Goal: Task Accomplishment & Management: Manage account settings

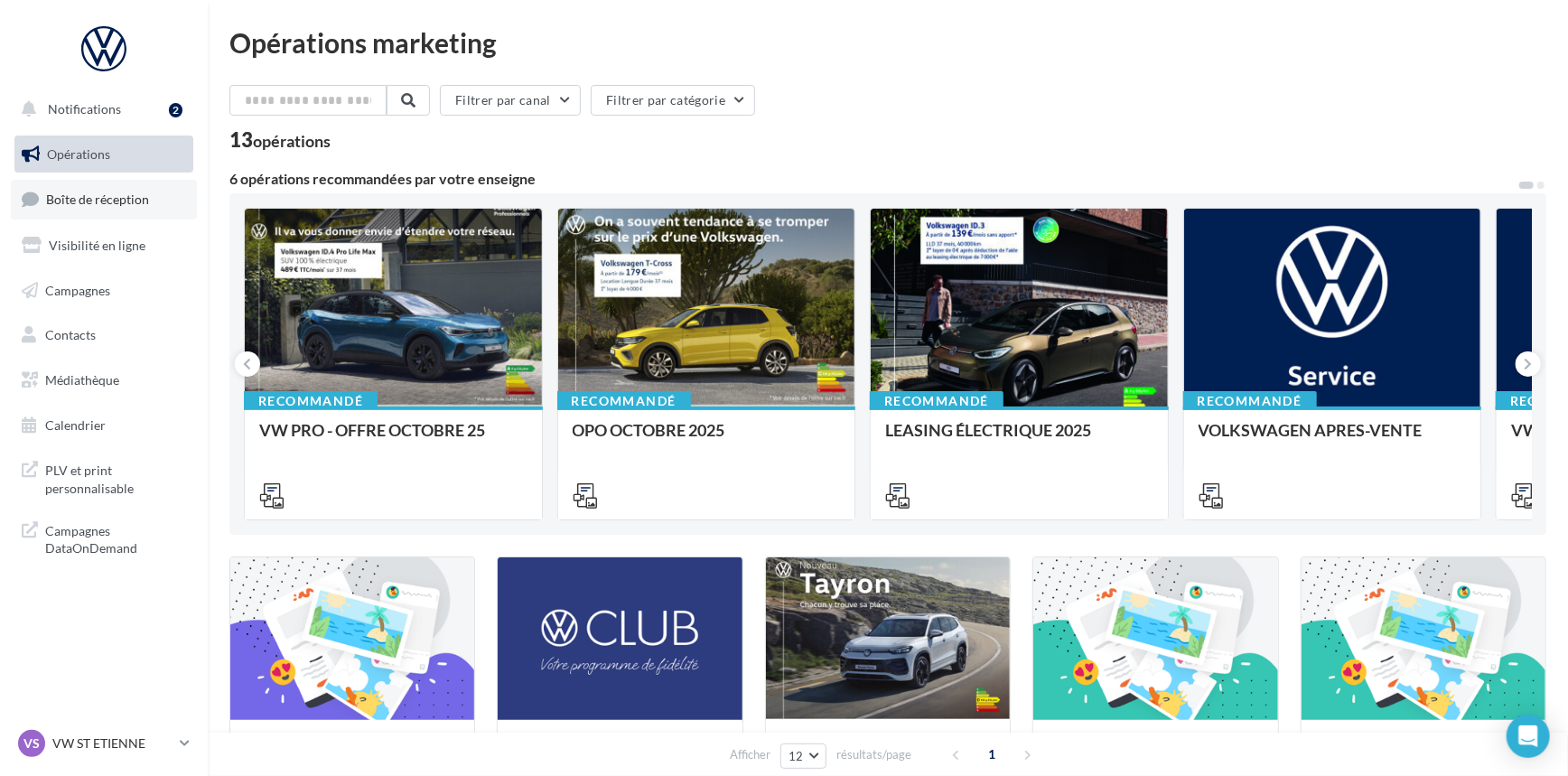
click at [143, 198] on span "Boîte de réception" at bounding box center [98, 199] width 103 height 15
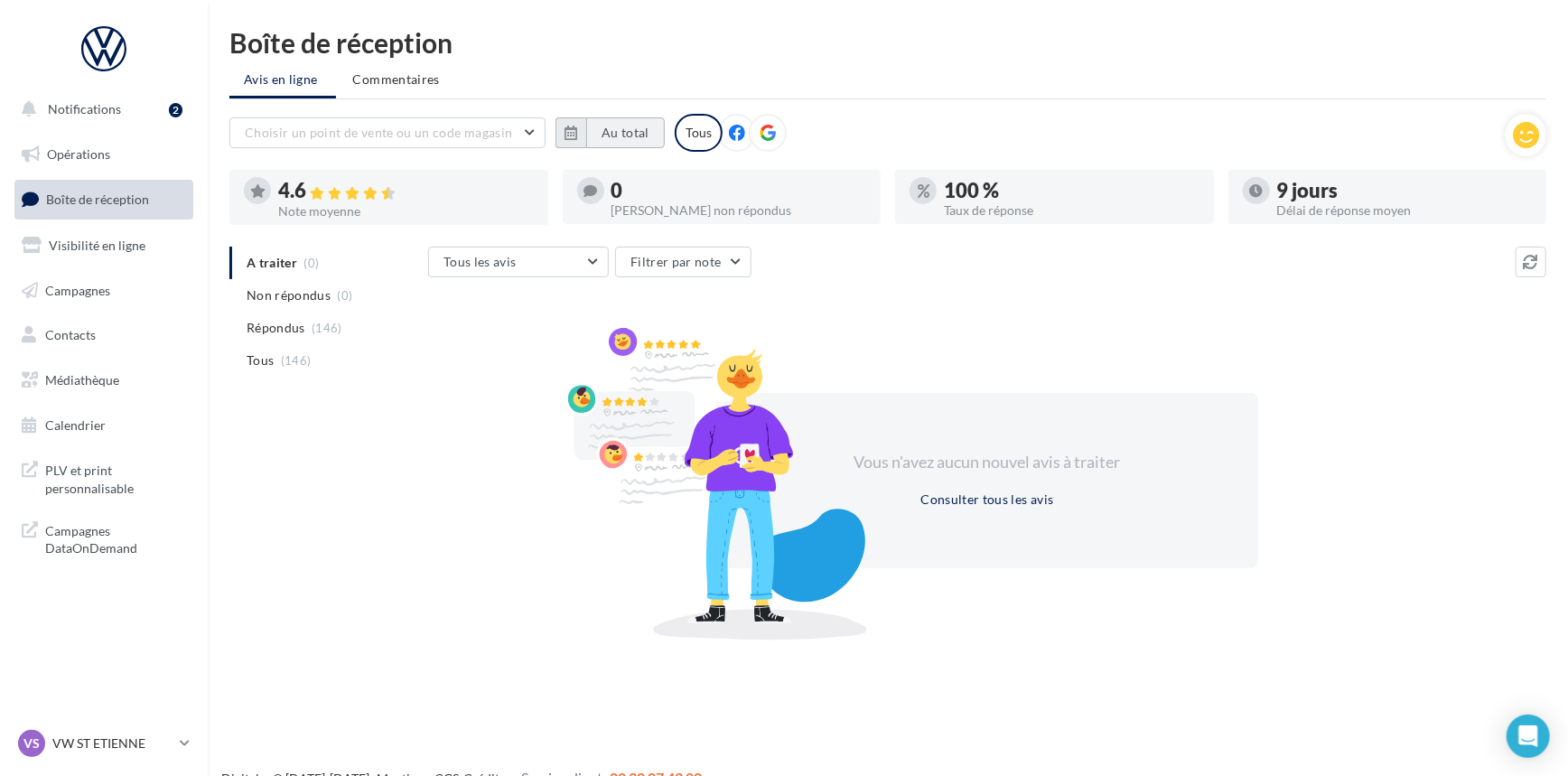
click at [596, 136] on button "Au total" at bounding box center [625, 133] width 79 height 31
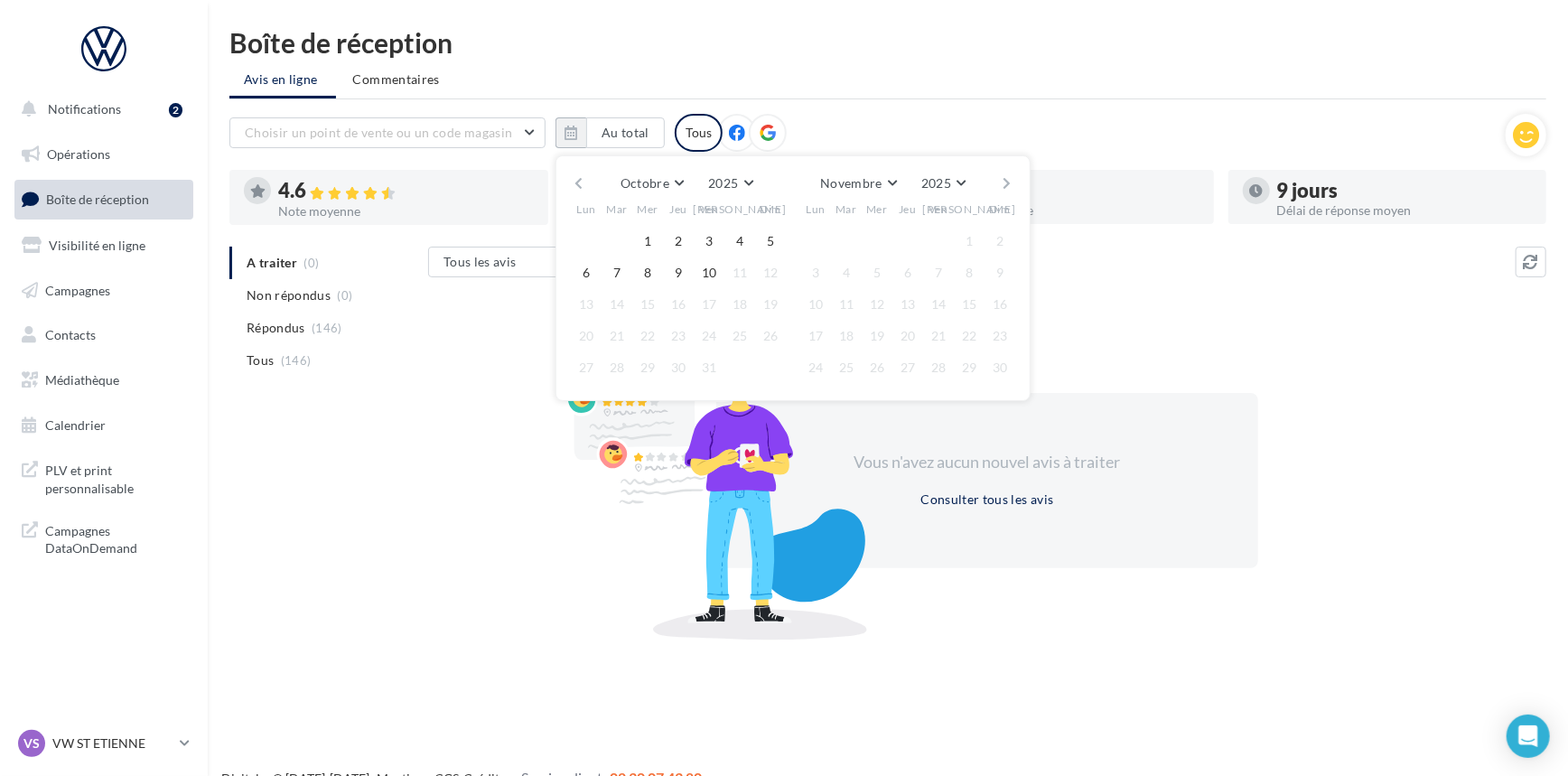
click at [573, 187] on button "button" at bounding box center [578, 184] width 15 height 25
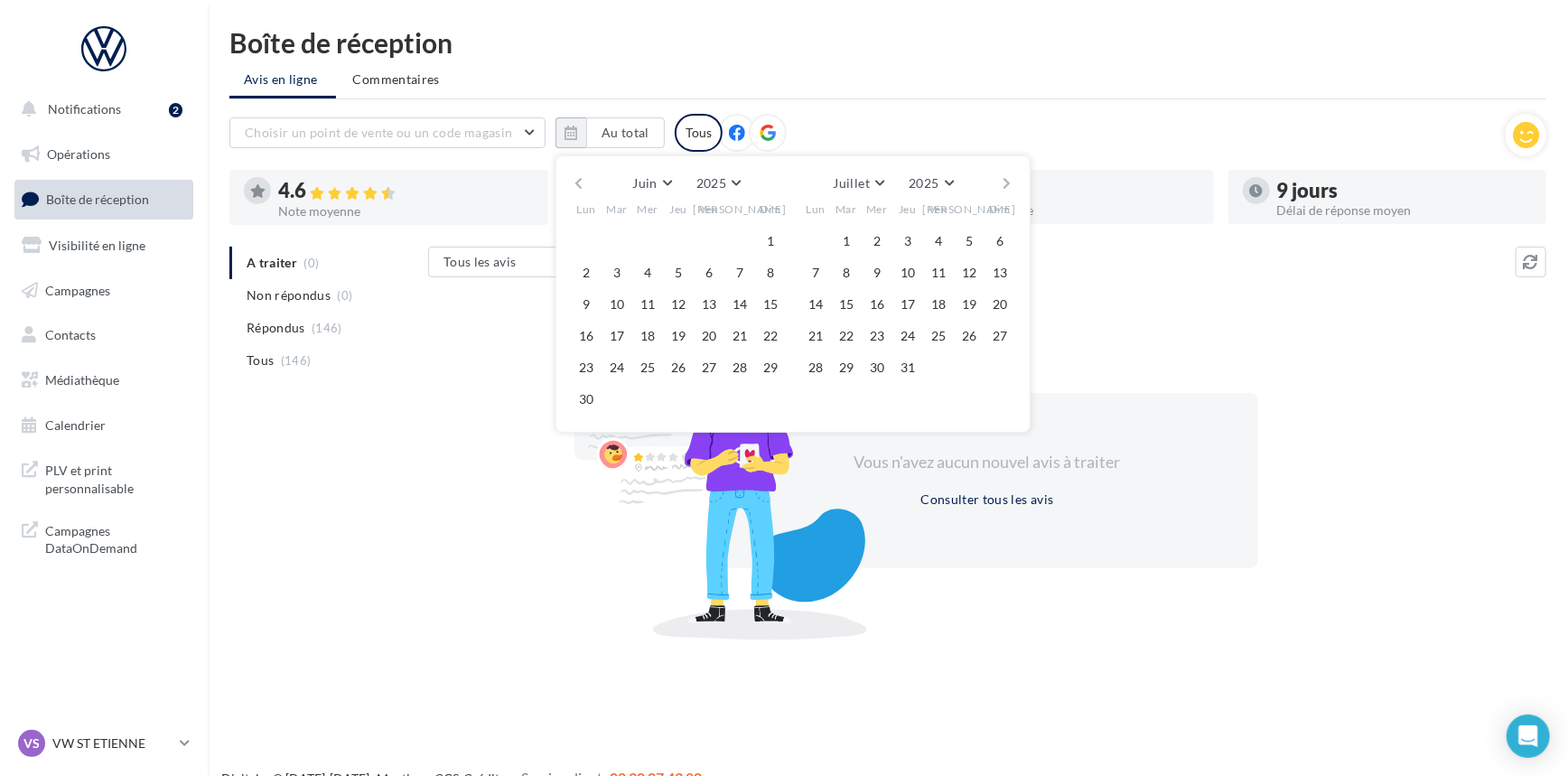
click at [573, 187] on button "button" at bounding box center [578, 184] width 15 height 25
click at [575, 183] on button "button" at bounding box center [578, 184] width 15 height 25
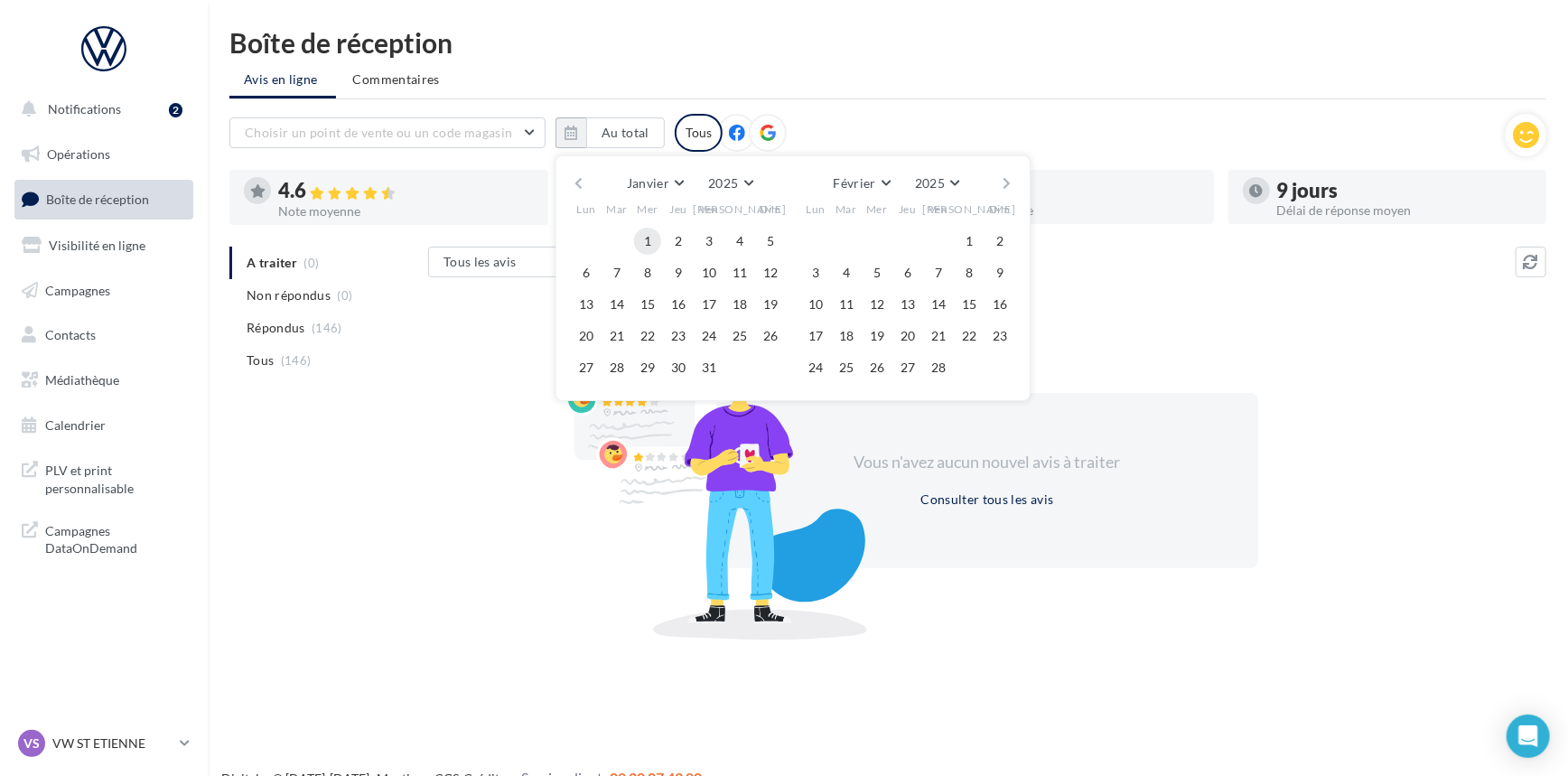
click at [642, 237] on button "1" at bounding box center [647, 241] width 27 height 27
click at [1002, 175] on button "button" at bounding box center [1007, 184] width 15 height 25
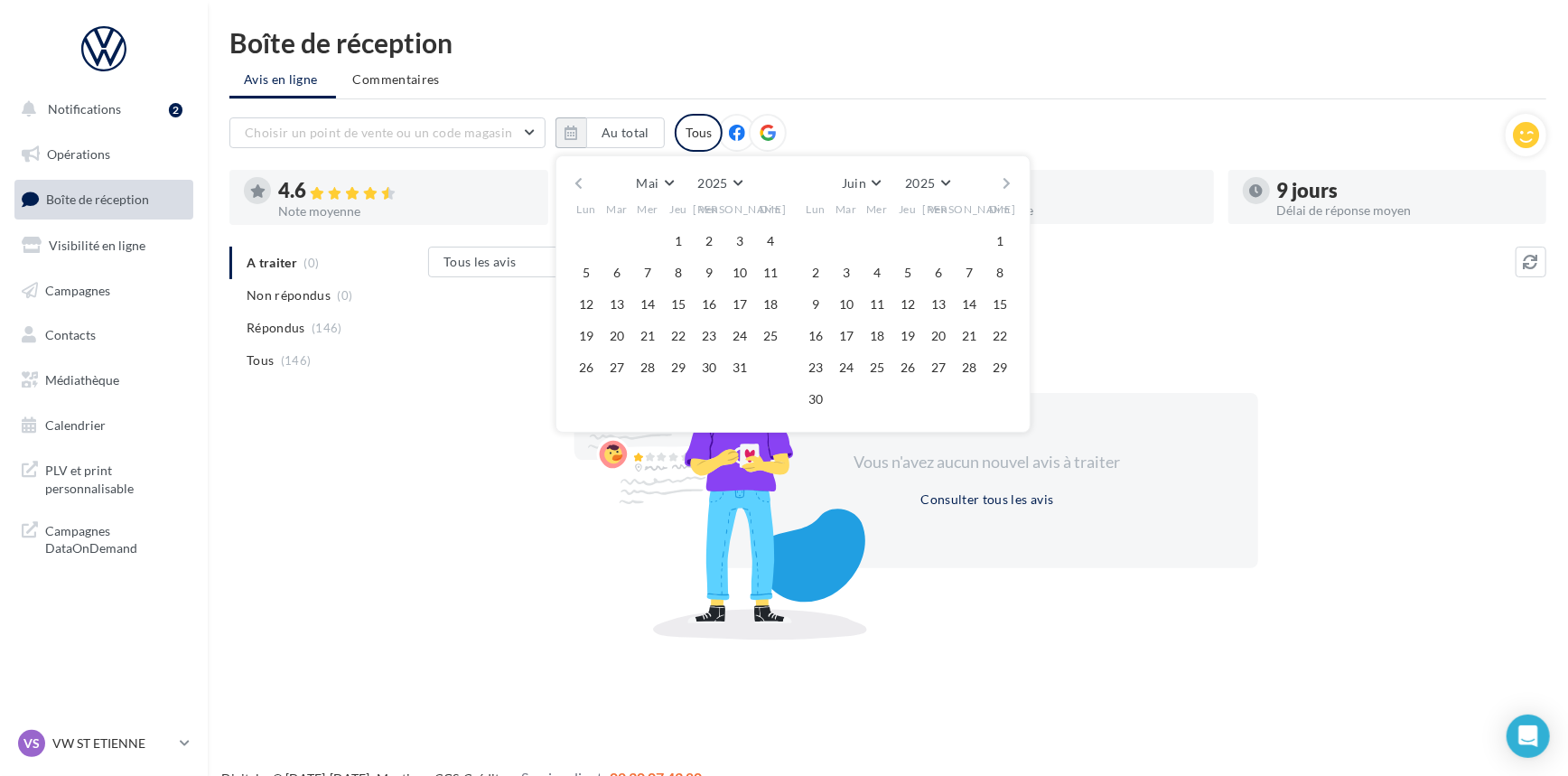
click at [1002, 175] on button "button" at bounding box center [1007, 184] width 15 height 25
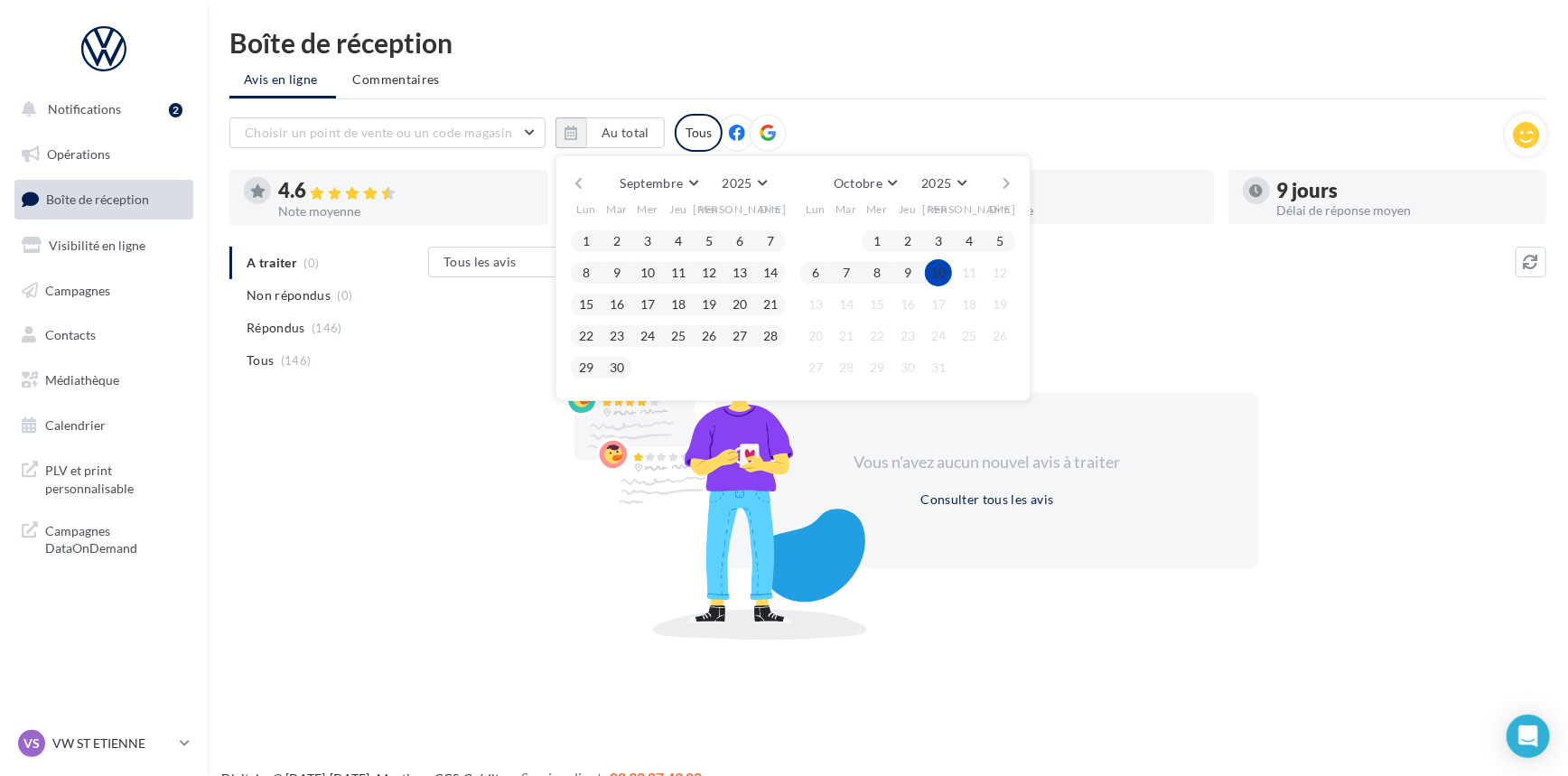
click at [942, 281] on button "10" at bounding box center [939, 273] width 27 height 27
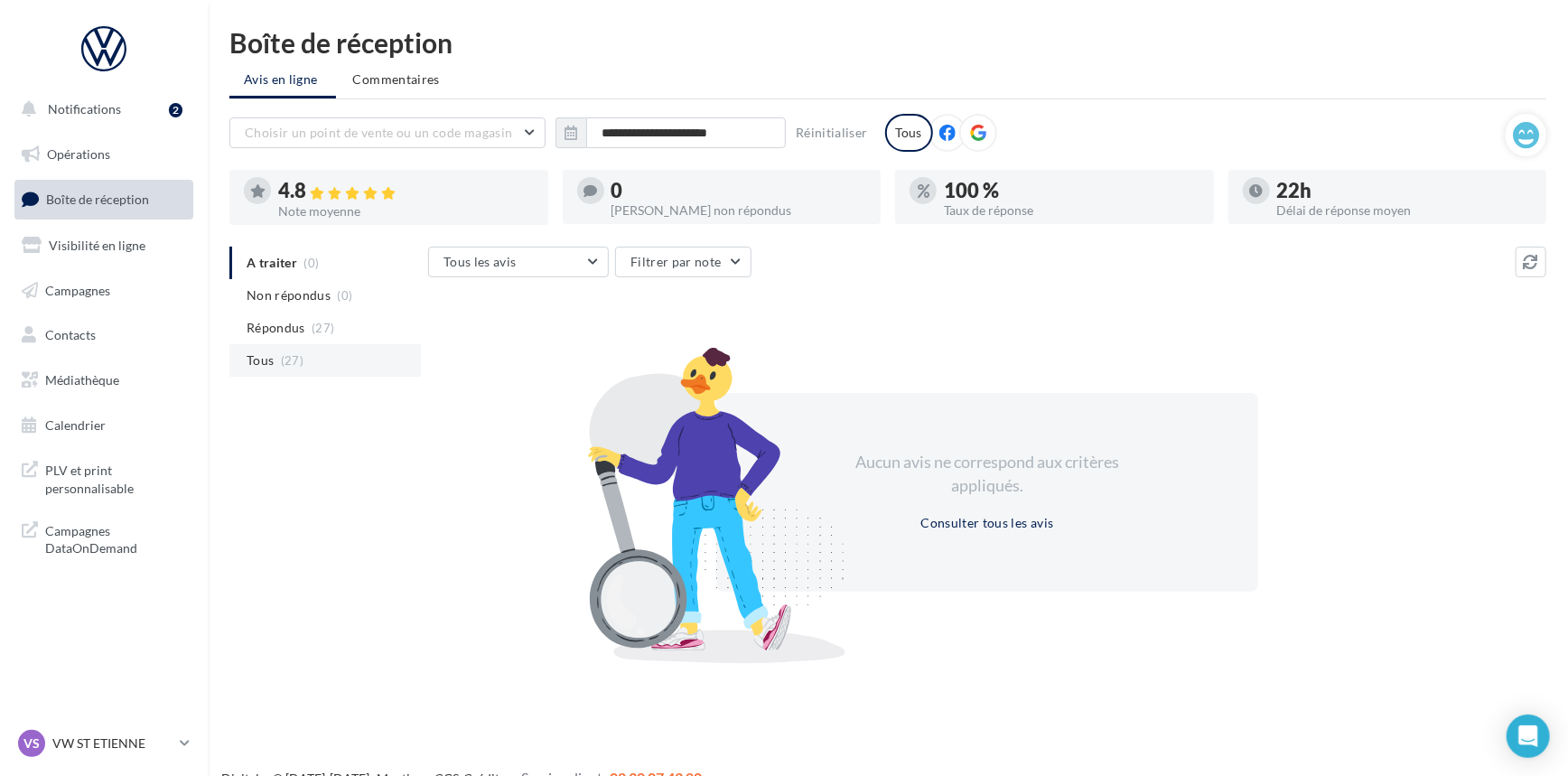
click at [317, 371] on li "Tous (27)" at bounding box center [326, 361] width 192 height 33
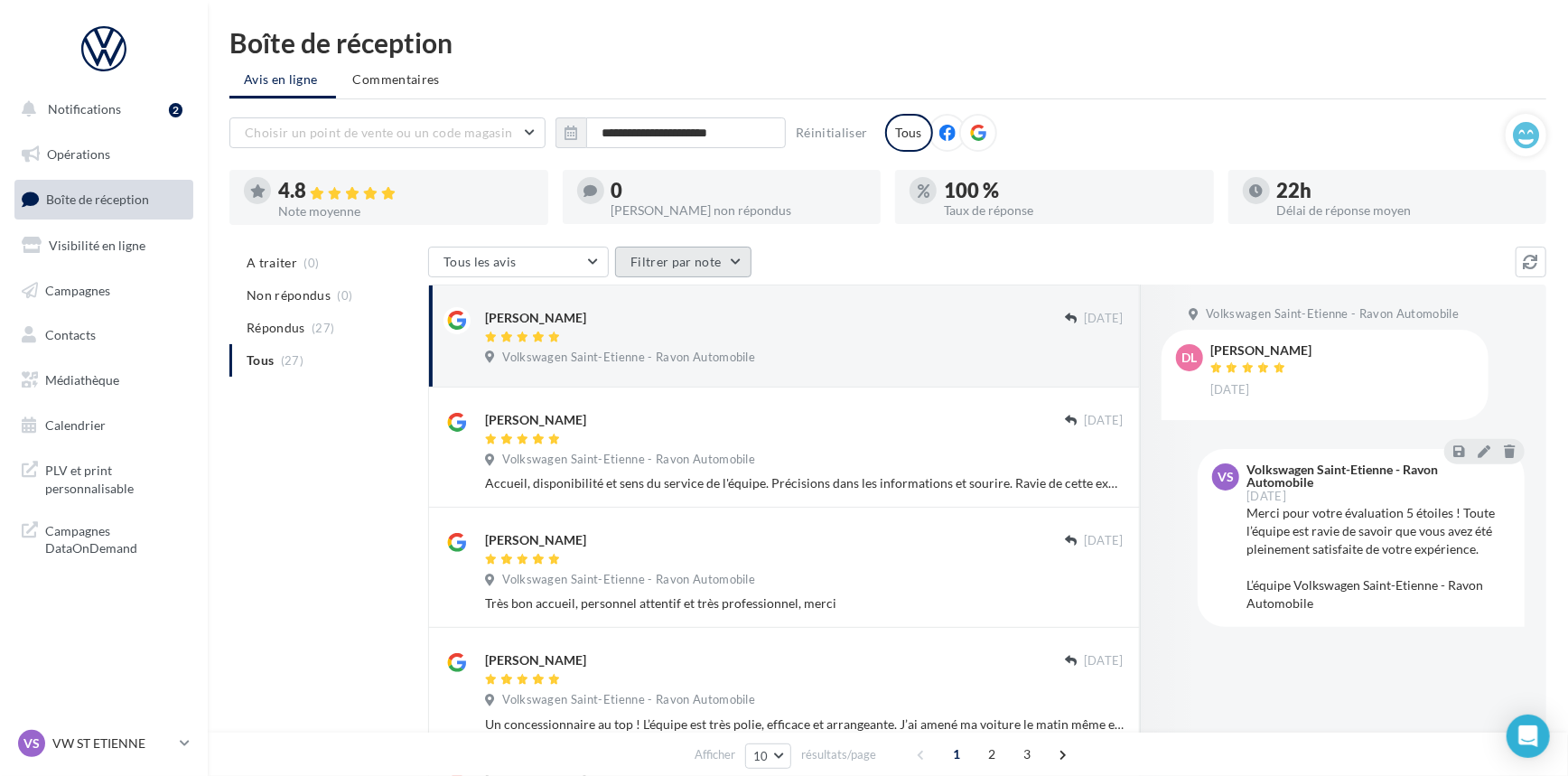
click at [672, 269] on button "Filtrer par note" at bounding box center [683, 262] width 137 height 31
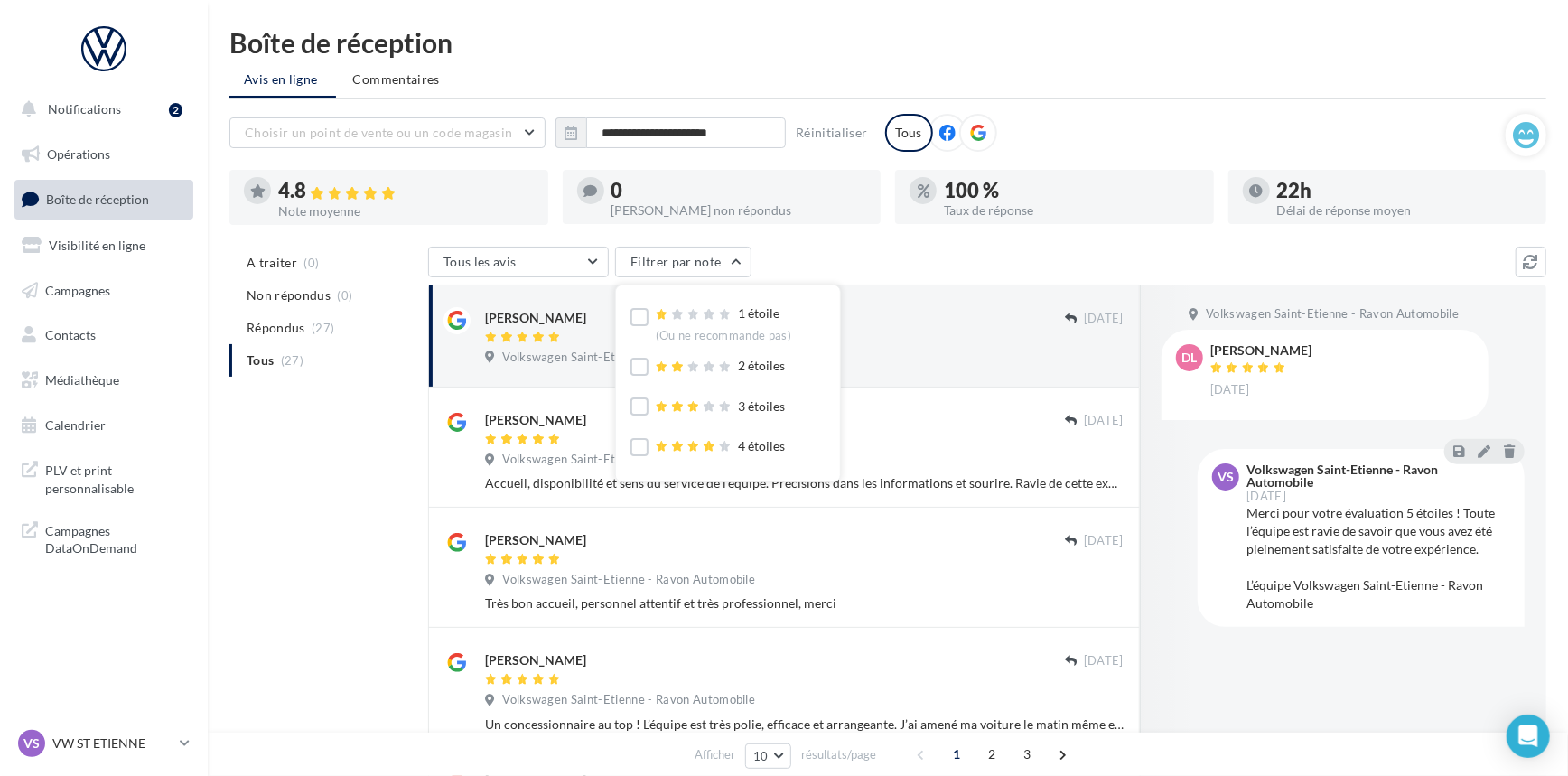
click at [652, 328] on div "1 étoile (Ou ne recommande pas)" at bounding box center [711, 323] width 161 height 36
click at [639, 318] on label at bounding box center [639, 317] width 18 height 18
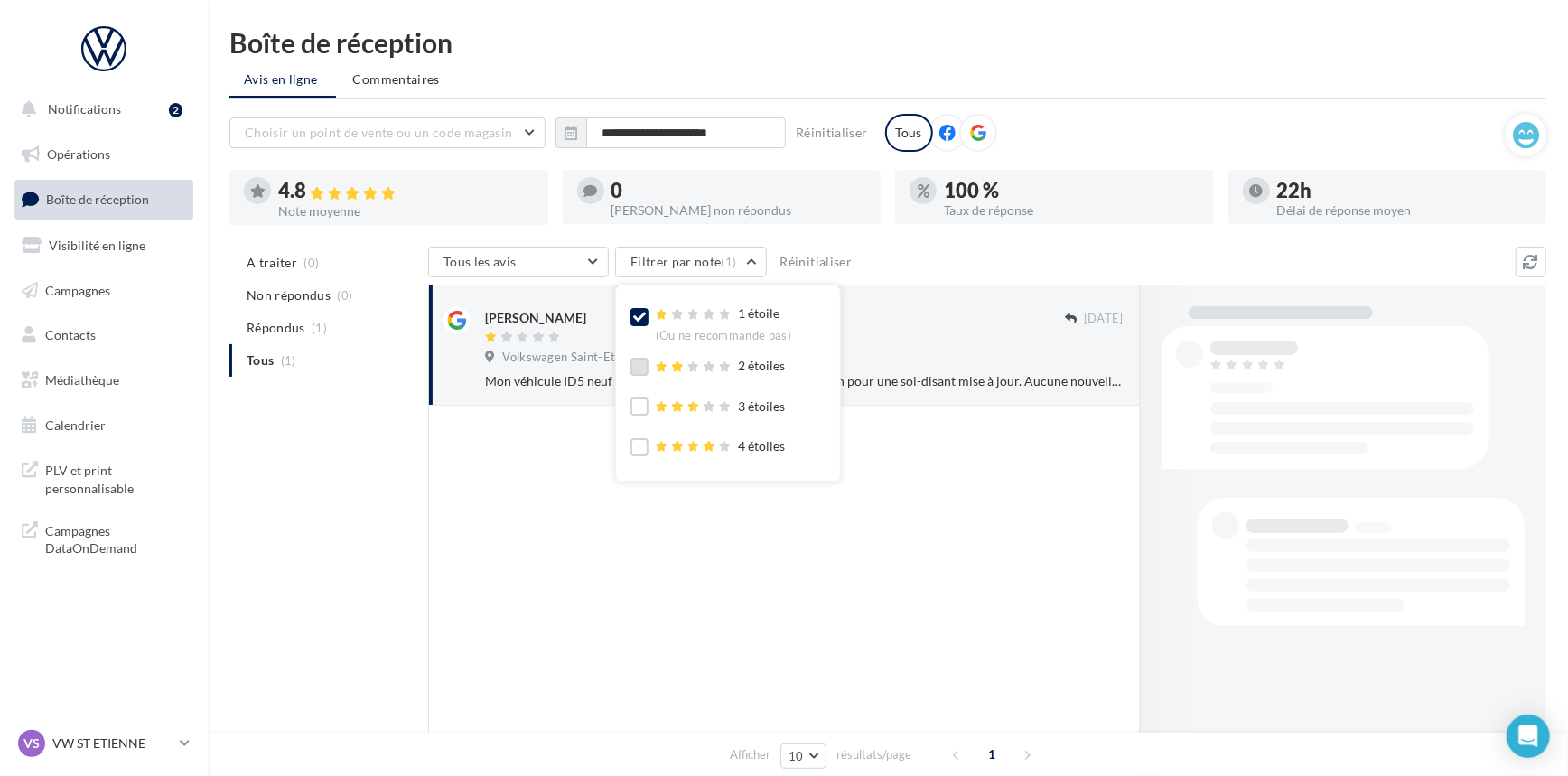
click at [637, 371] on label at bounding box center [639, 367] width 18 height 18
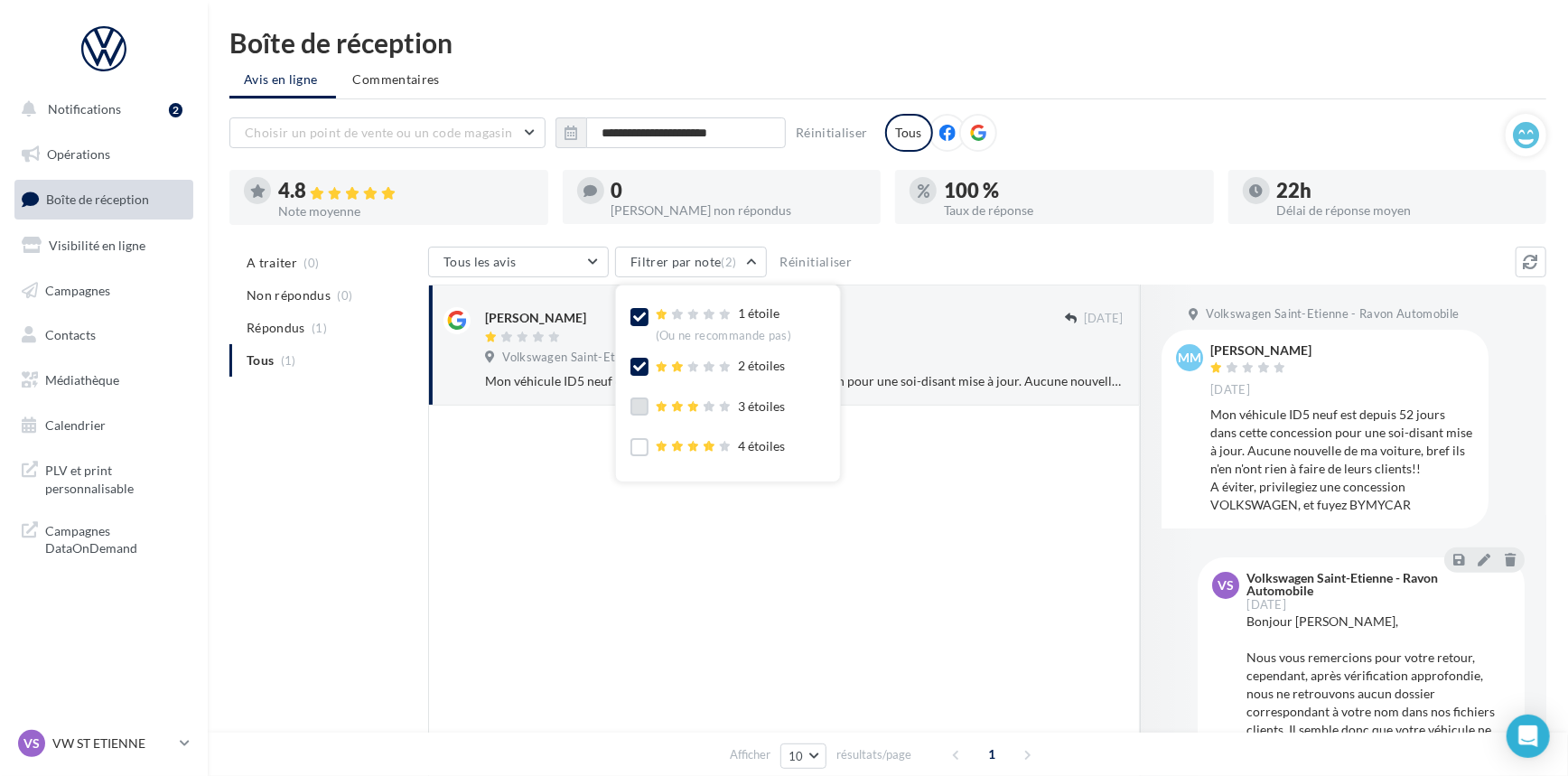
click at [641, 413] on label at bounding box center [639, 407] width 18 height 18
click at [1013, 259] on div "Tous les avis Tous les avis Avis avec commentaire Avis sans commentaire Filtrer…" at bounding box center [972, 264] width 1088 height 34
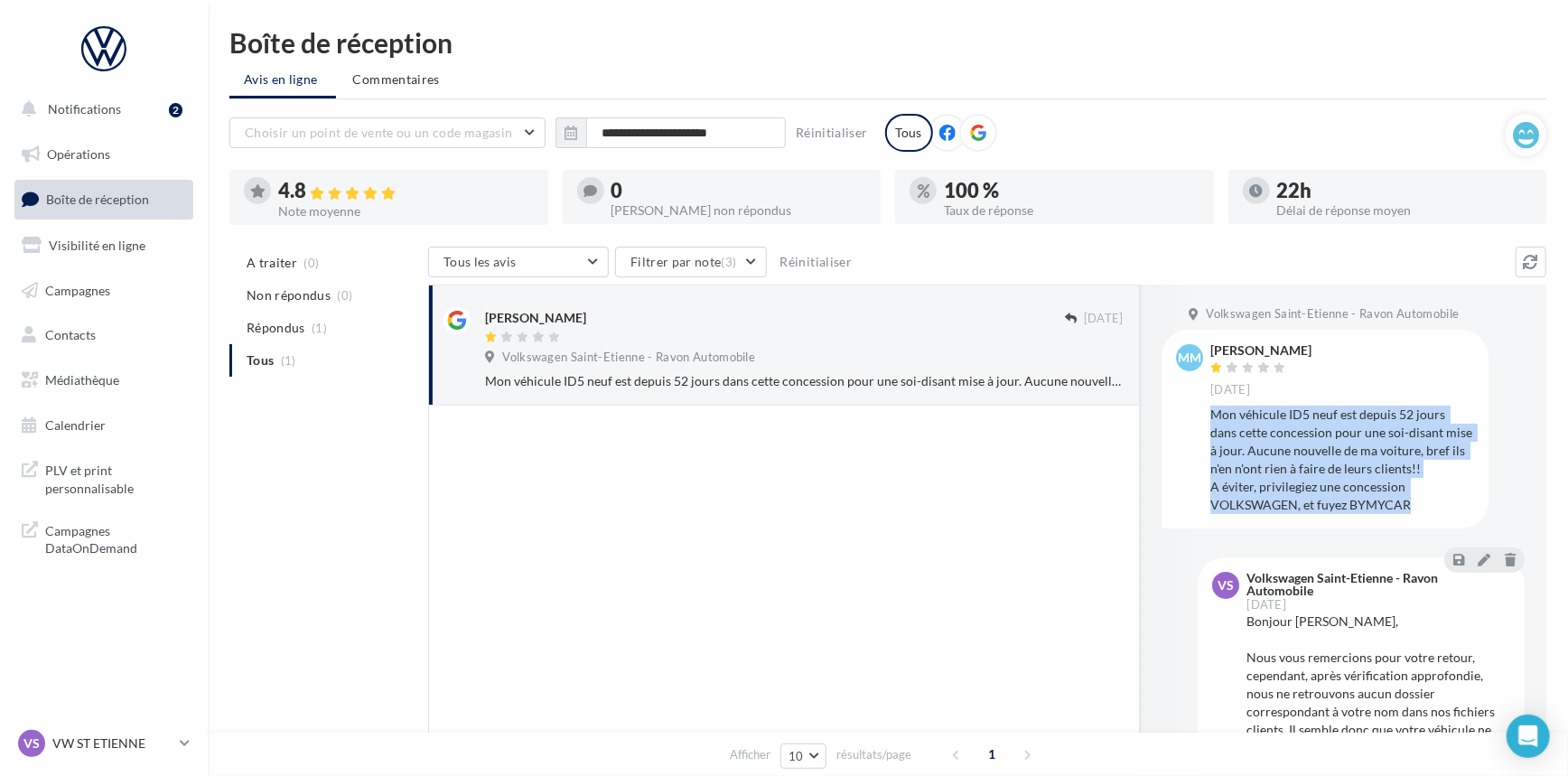
drag, startPoint x: 1428, startPoint y: 501, endPoint x: 1213, endPoint y: 418, distance: 230.5
click at [1213, 418] on div "Mon véhicule ID5 neuf est depuis 52 jours dans cette concession pour une soi-di…" at bounding box center [1343, 460] width 264 height 109
copy div "Mon véhicule ID5 neuf est depuis 52 jours dans cette concession pour une soi-di…"
drag, startPoint x: 1291, startPoint y: 348, endPoint x: 1215, endPoint y: 352, distance: 76.1
click at [1214, 353] on div "[PERSON_NAME] [DATE]" at bounding box center [1343, 371] width 264 height 53
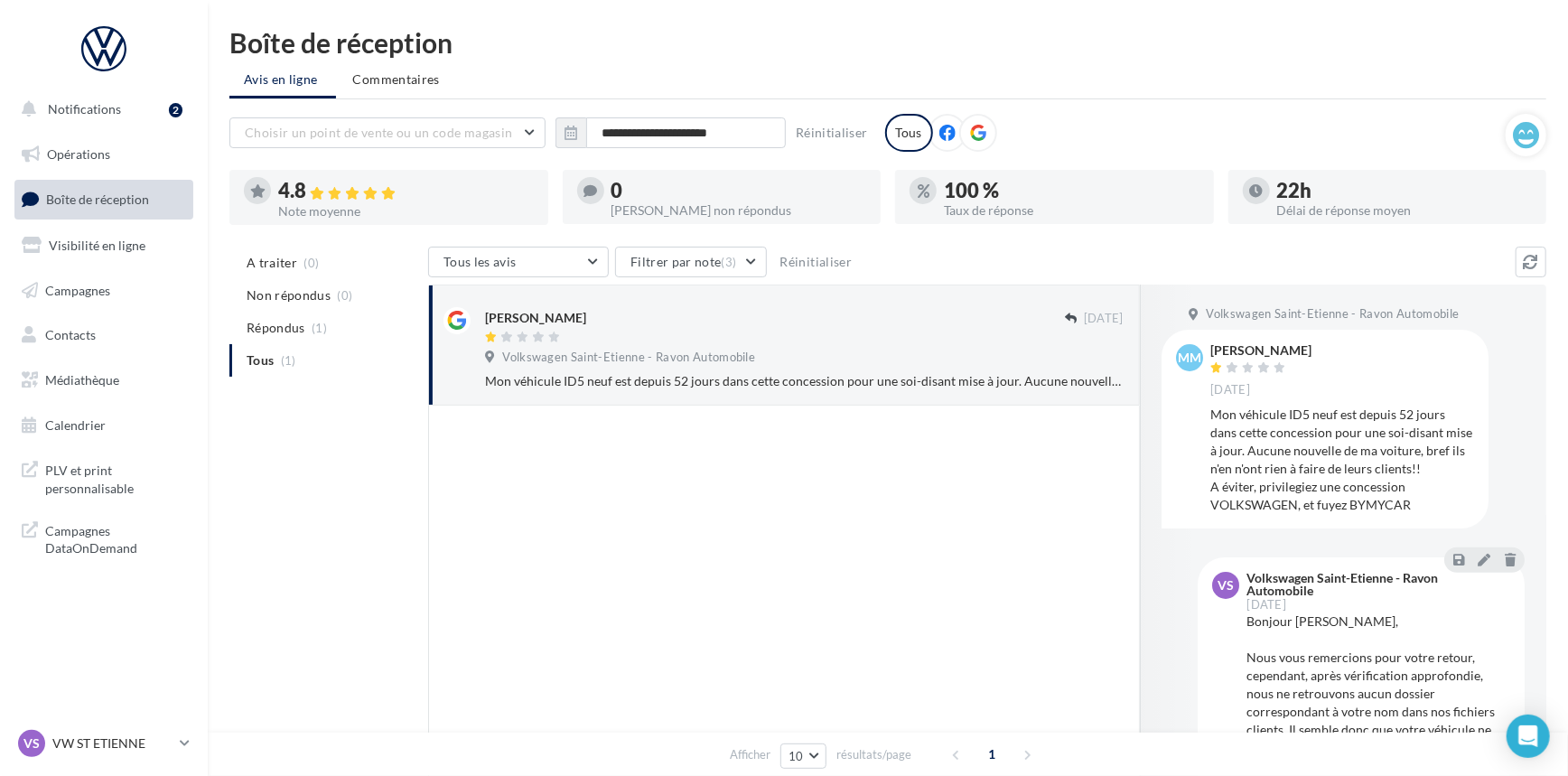
click at [1223, 330] on div "mm [PERSON_NAME] [DATE] Mon véhicule ID5 neuf est depuis 52 jours dans cette co…" at bounding box center [1326, 429] width 327 height 198
drag, startPoint x: 1213, startPoint y: 335, endPoint x: 1307, endPoint y: 353, distance: 95.7
click at [1307, 353] on div "mm [PERSON_NAME] [DATE] Mon véhicule ID5 neuf est depuis 52 jours dans cette co…" at bounding box center [1326, 429] width 327 height 198
copy div "[PERSON_NAME]"
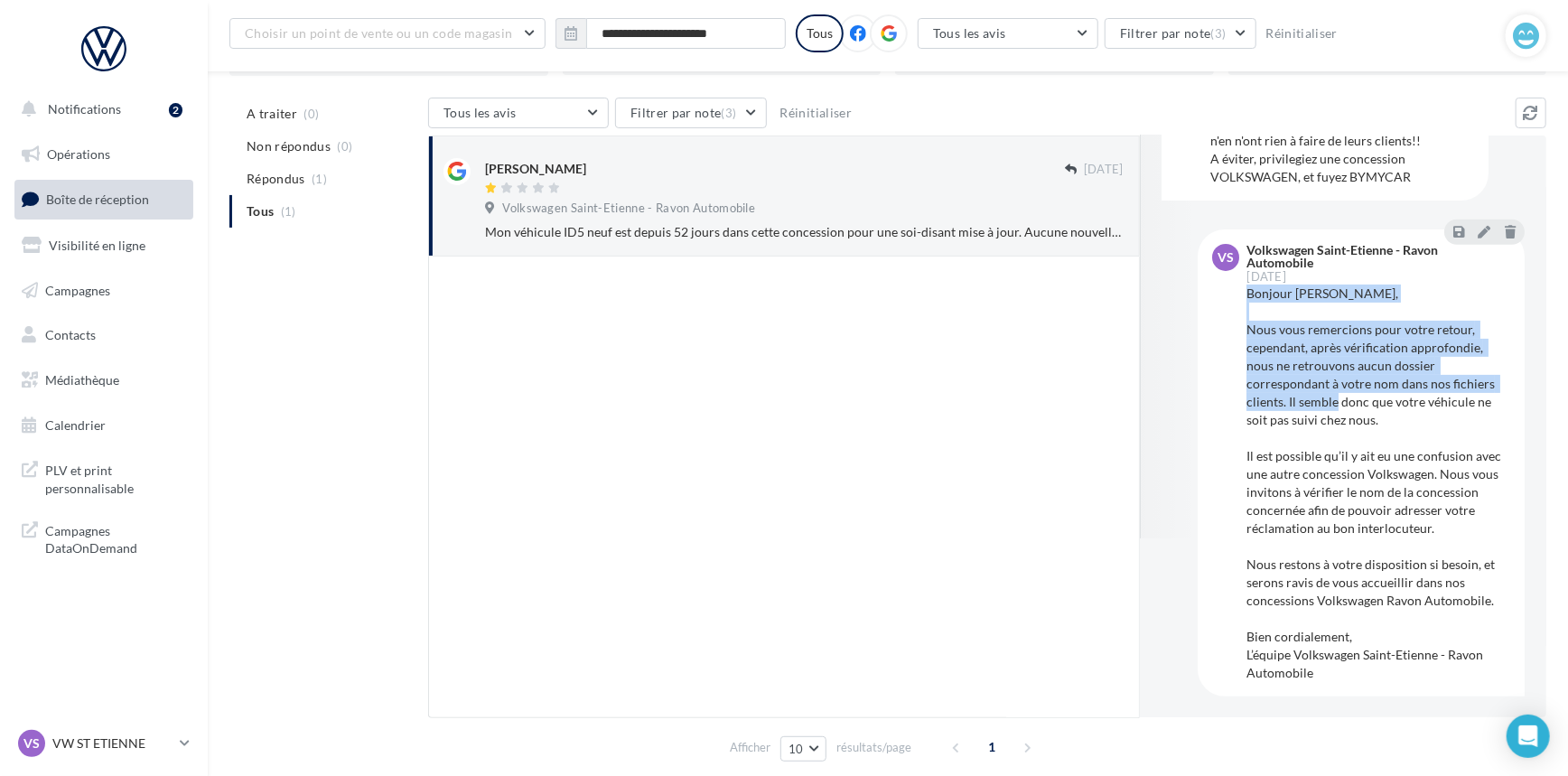
scroll to position [180, 0]
drag, startPoint x: 1245, startPoint y: 461, endPoint x: 1324, endPoint y: 680, distance: 232.8
click at [1324, 680] on div "VS Volkswagen Saint-Etienne - Ravon Automobile [DATE] Bonjour [PERSON_NAME], No…" at bounding box center [1362, 464] width 327 height 468
copy div "Bonjour [PERSON_NAME], Nous vous remercions pour votre retour, cependant, après…"
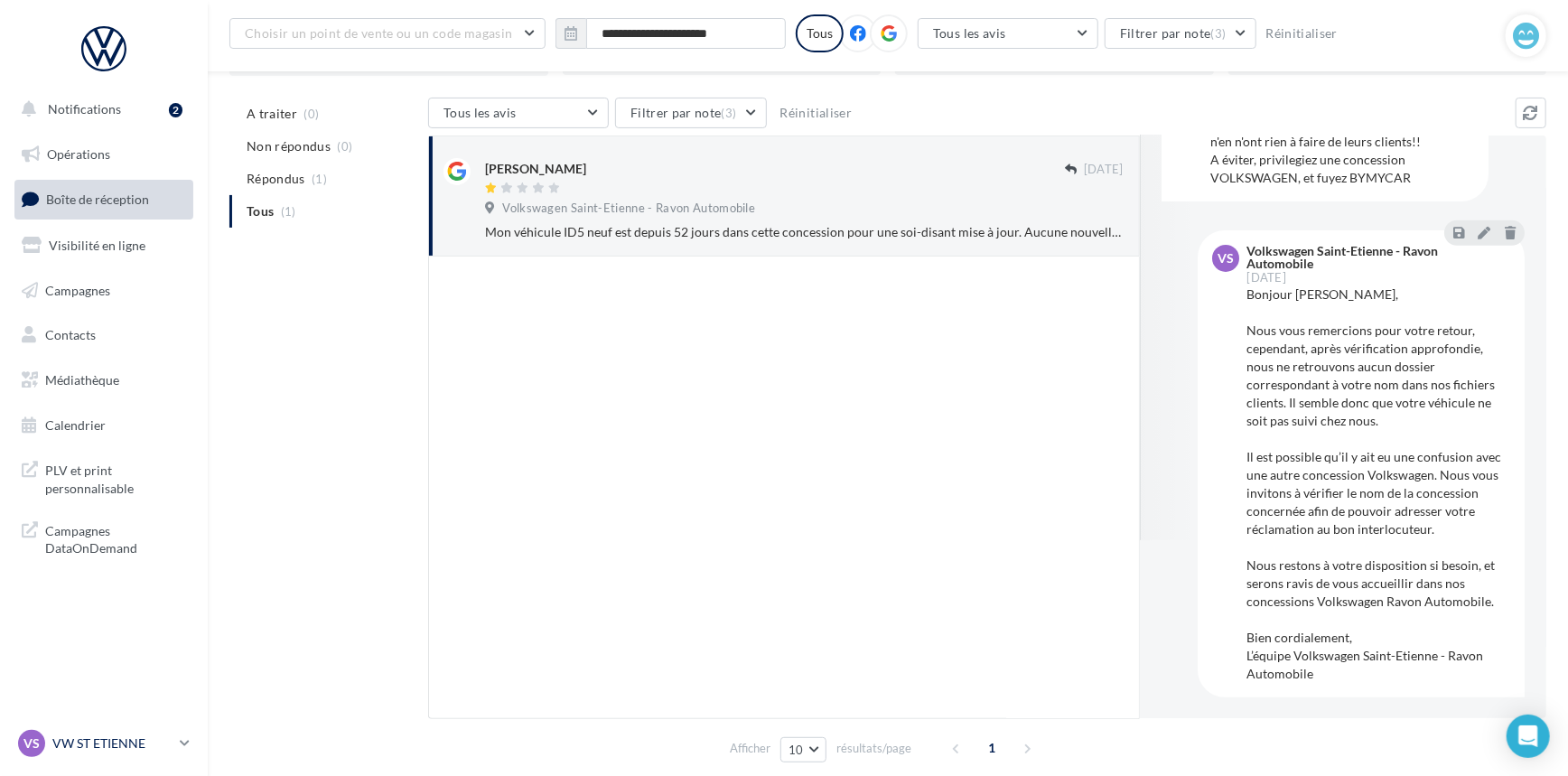
click at [157, 752] on p "VW ST ETIENNE" at bounding box center [112, 743] width 120 height 18
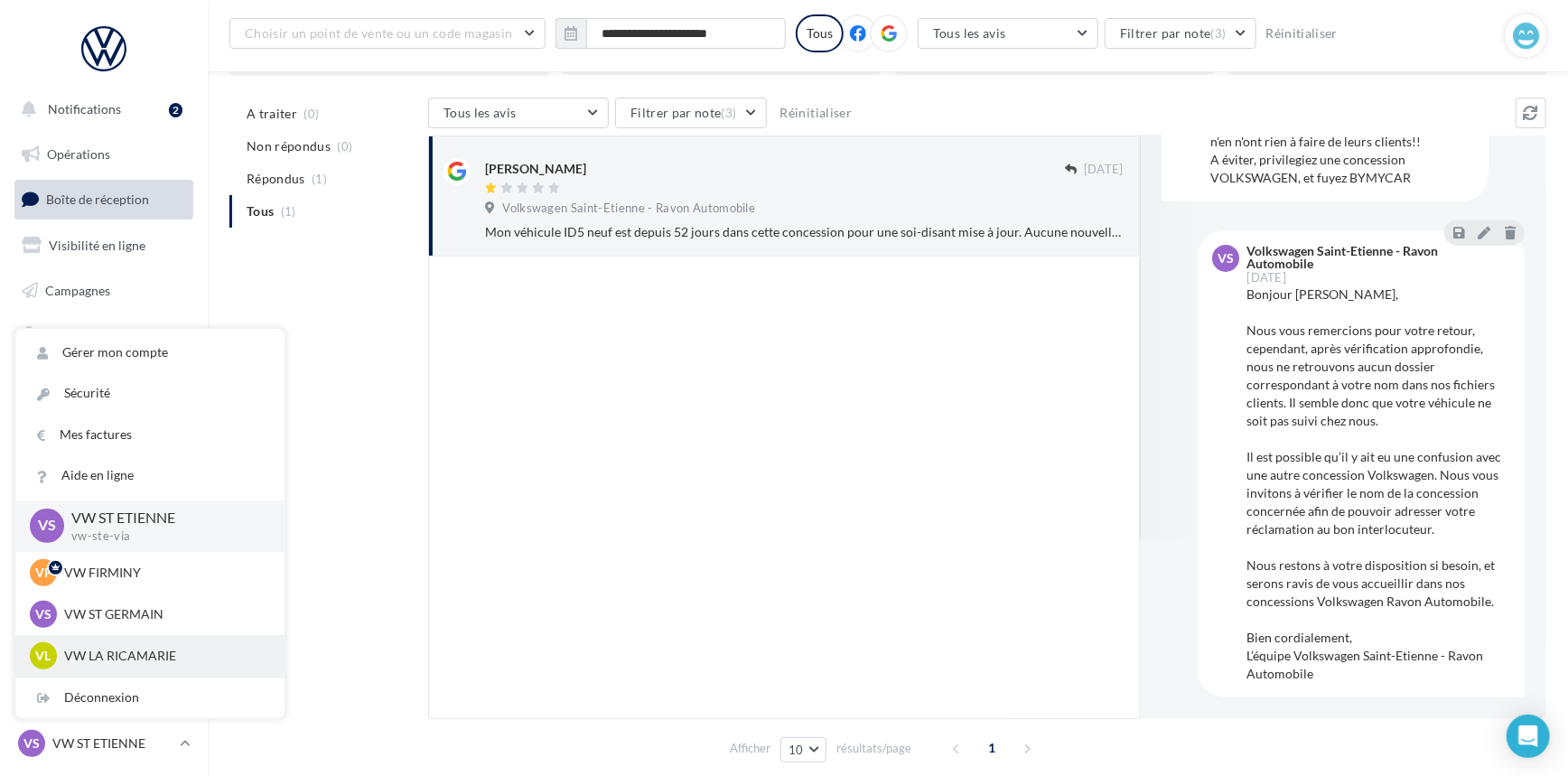
click at [135, 658] on p "VW LA RICAMARIE" at bounding box center [164, 656] width 199 height 18
